Goal: Information Seeking & Learning: Find specific fact

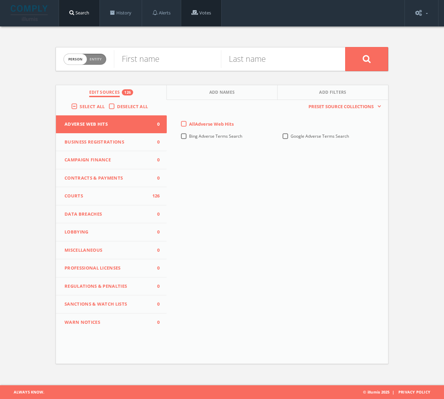
click at [203, 15] on link "Votes" at bounding box center [201, 13] width 40 height 26
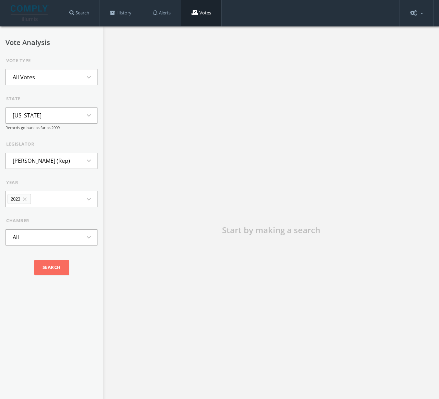
click at [23, 198] on icon "close" at bounding box center [25, 199] width 6 height 6
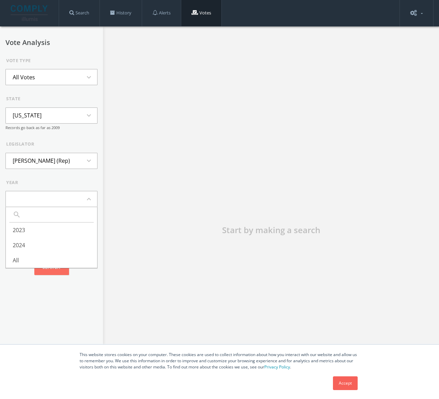
click at [90, 176] on form "Vote Type All Votes expand_more state [US_STATE] expand_more Records go back as…" at bounding box center [51, 168] width 92 height 222
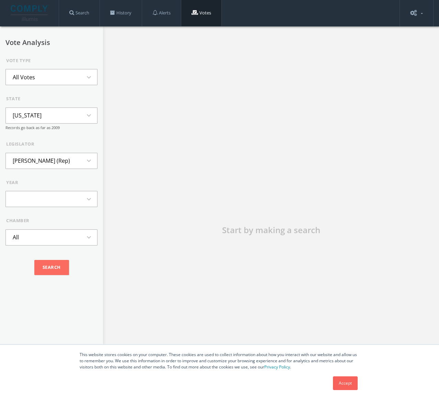
click at [85, 161] on icon "expand_more" at bounding box center [91, 161] width 12 height 8
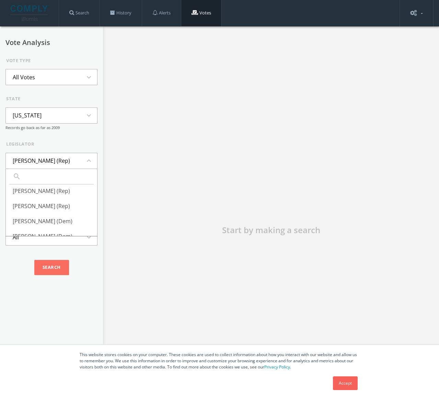
scroll to position [309, 0]
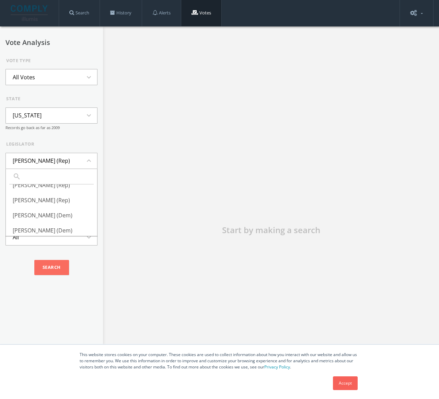
click at [72, 134] on form "Vote Type All Votes expand_more state Alaska expand_more Records go back as far…" at bounding box center [51, 168] width 92 height 222
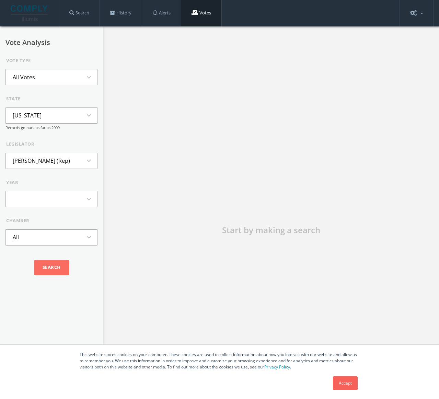
click at [72, 119] on button "Alaska expand_more" at bounding box center [51, 115] width 92 height 16
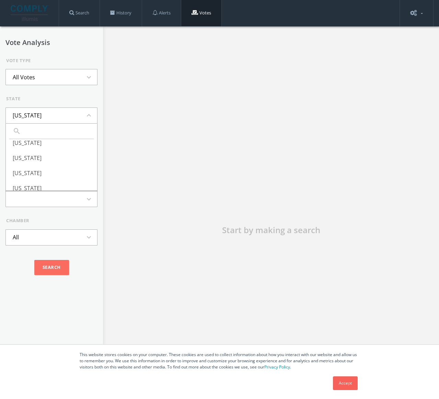
scroll to position [0, 0]
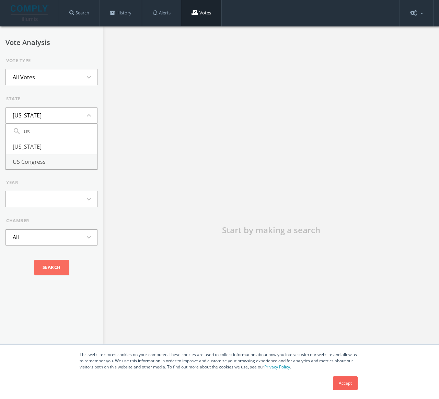
type input "us"
click at [68, 160] on li "US Congress" at bounding box center [51, 161] width 91 height 15
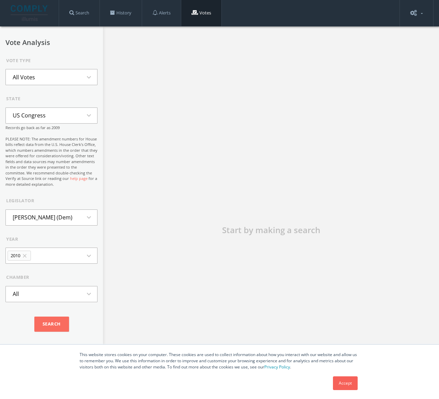
click at [44, 225] on li "Neil Abercrombie (Dem)" at bounding box center [42, 217] width 73 height 15
type input "pel"
click at [51, 193] on form "Vote Type All Votes expand_more state US Congress expand_more Records go back a…" at bounding box center [51, 196] width 92 height 279
click at [26, 259] on icon "close" at bounding box center [25, 256] width 6 height 6
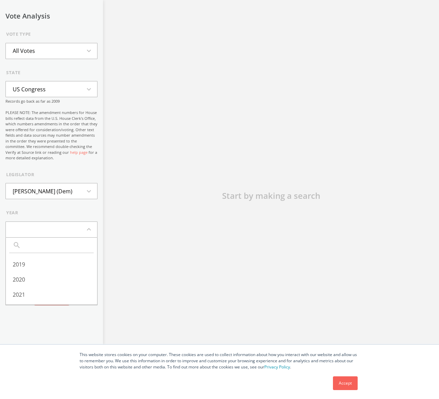
scroll to position [126, 0]
click at [52, 195] on li "Nancy Pelosi (Dem)" at bounding box center [42, 191] width 73 height 15
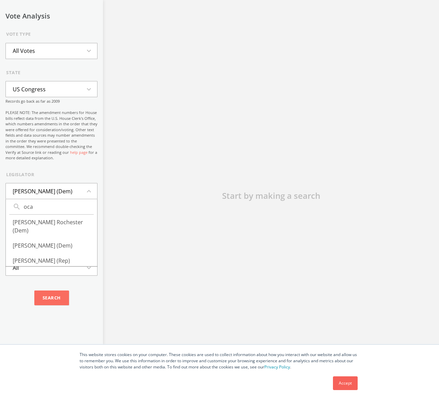
type input "ocas"
click at [96, 176] on div "Vote Analysis Vote Type All Votes expand_more state US Congress expand_more Rec…" at bounding box center [51, 199] width 103 height 399
click at [27, 232] on icon "close" at bounding box center [25, 229] width 6 height 6
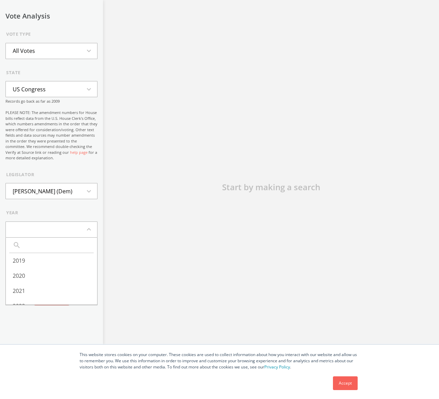
scroll to position [44, 0]
click at [12, 304] on li "All" at bounding box center [51, 296] width 91 height 15
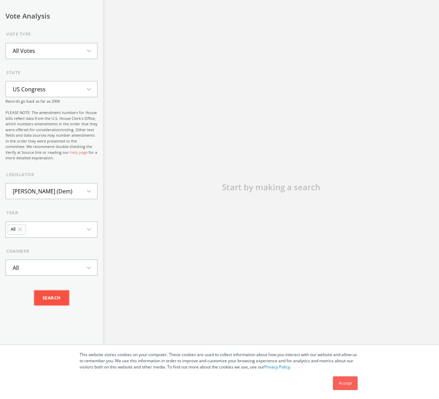
click at [37, 305] on input "Search" at bounding box center [51, 297] width 35 height 15
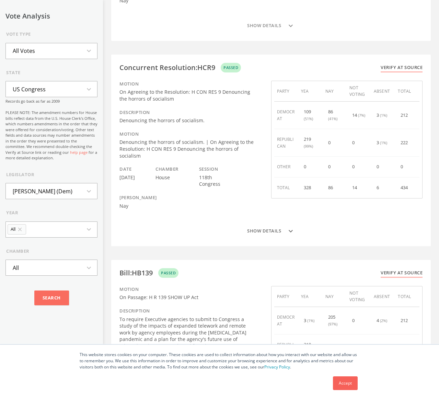
scroll to position [309, 0]
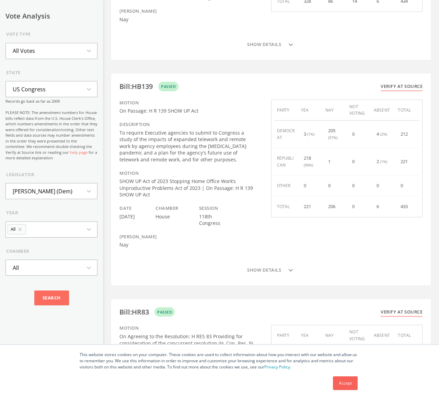
drag, startPoint x: 115, startPoint y: 220, endPoint x: 115, endPoint y: 227, distance: 7.2
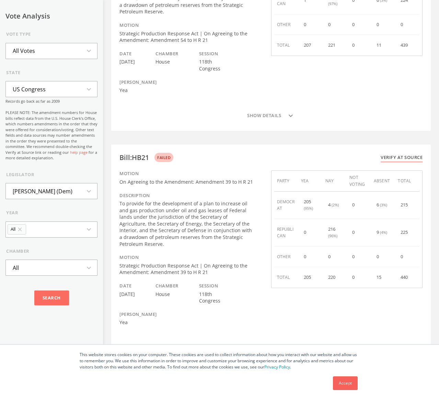
drag, startPoint x: 111, startPoint y: 199, endPoint x: 109, endPoint y: 287, distance: 87.2
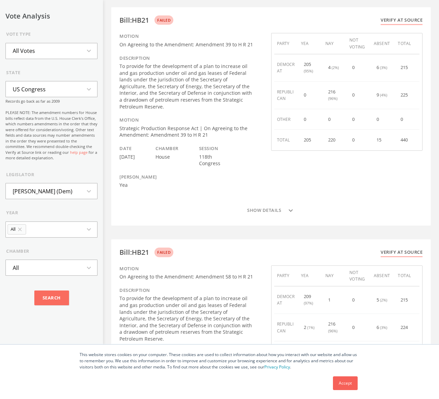
click at [21, 232] on icon "close" at bounding box center [20, 229] width 6 height 6
